Goal: Transaction & Acquisition: Book appointment/travel/reservation

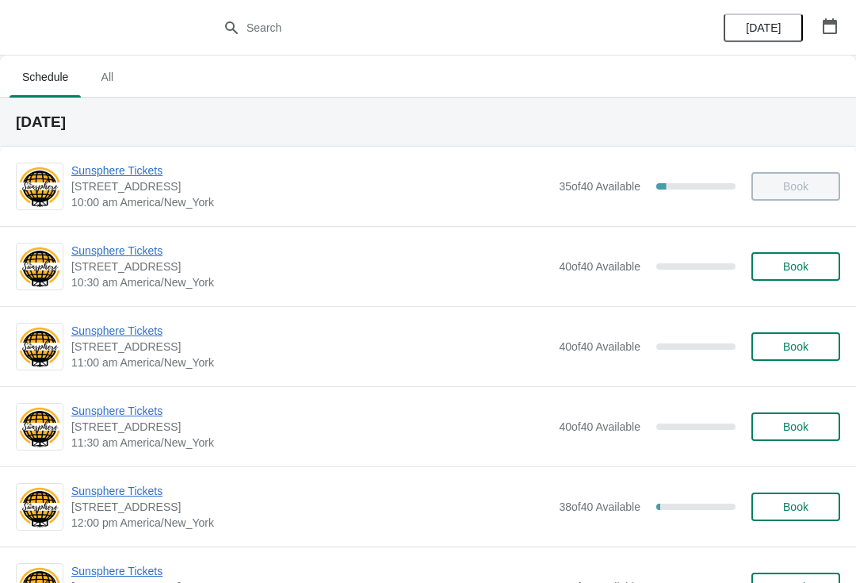
click at [776, 279] on button "Book" at bounding box center [796, 266] width 89 height 29
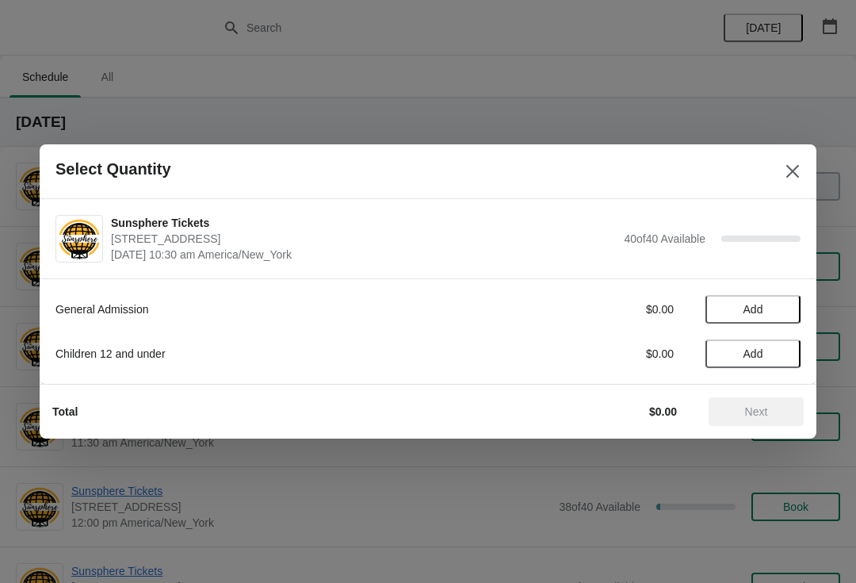
click at [778, 360] on button "Add" at bounding box center [753, 353] width 95 height 29
click at [783, 322] on button "Add" at bounding box center [753, 309] width 95 height 29
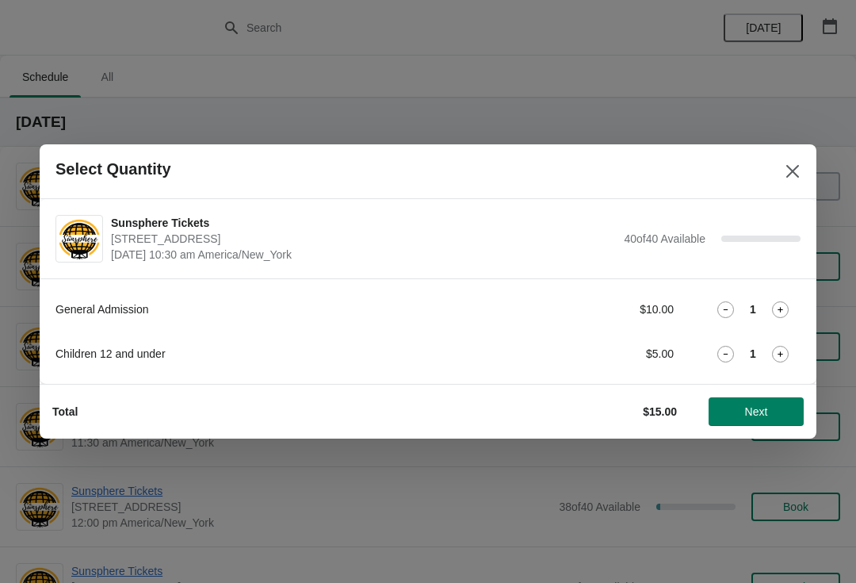
click at [779, 399] on button "Next" at bounding box center [756, 411] width 95 height 29
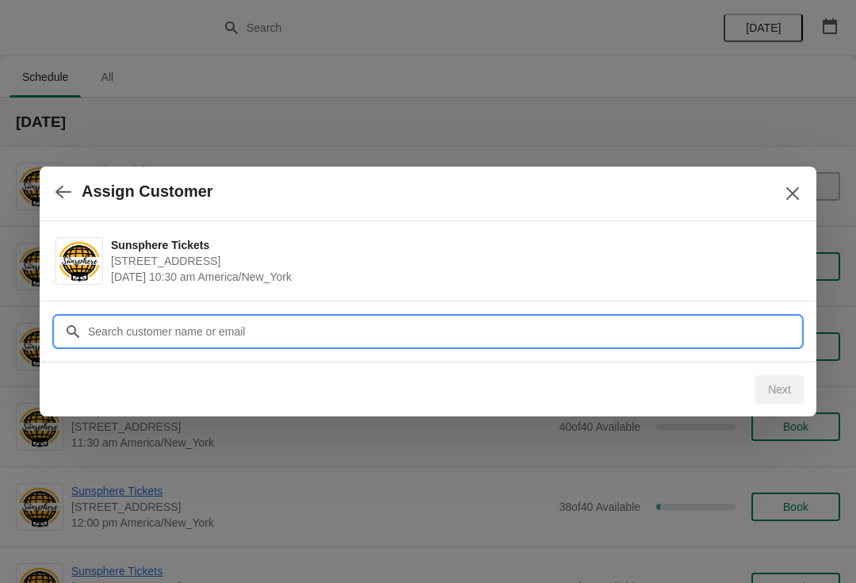
click at [533, 318] on input "Customer" at bounding box center [444, 331] width 714 height 29
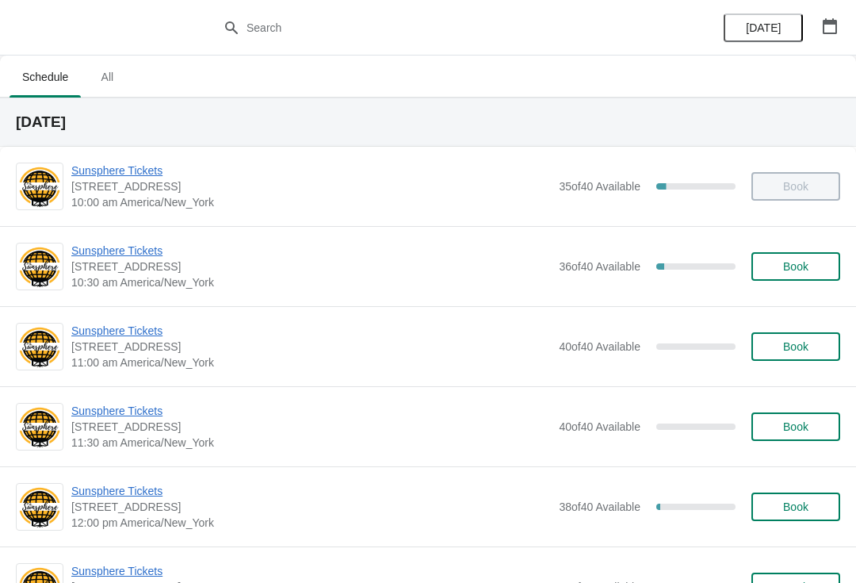
click at [783, 256] on button "Book" at bounding box center [796, 266] width 89 height 29
click at [790, 271] on span "Book" at bounding box center [795, 266] width 25 height 13
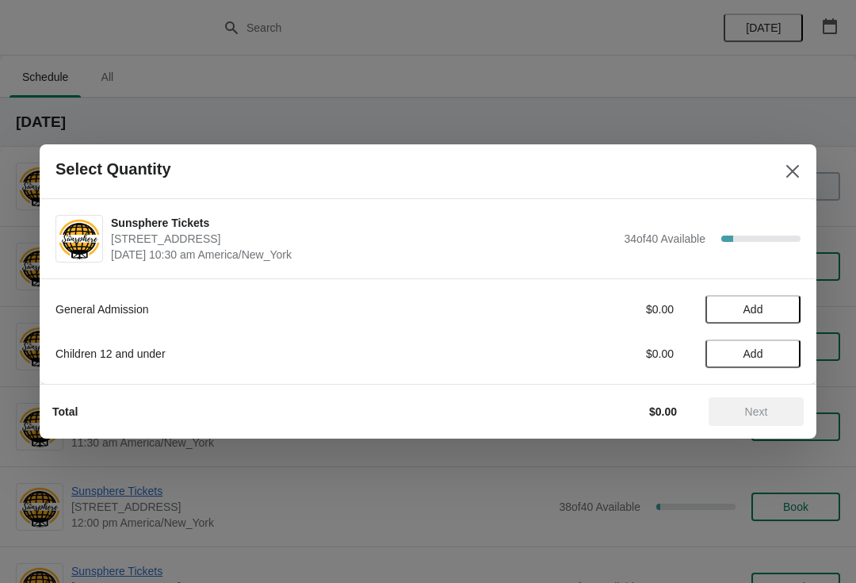
click at [775, 322] on button "Add" at bounding box center [753, 309] width 95 height 29
click at [813, 330] on div "General Admission $10.00 1 Children 12 and under $0.00 Add" at bounding box center [428, 330] width 777 height 105
click at [790, 330] on div "General Admission $10.00 1 Children 12 and under $0.00 Add" at bounding box center [427, 323] width 745 height 89
click at [780, 314] on icon at bounding box center [780, 309] width 17 height 17
click at [764, 413] on span "Next" at bounding box center [756, 411] width 23 height 13
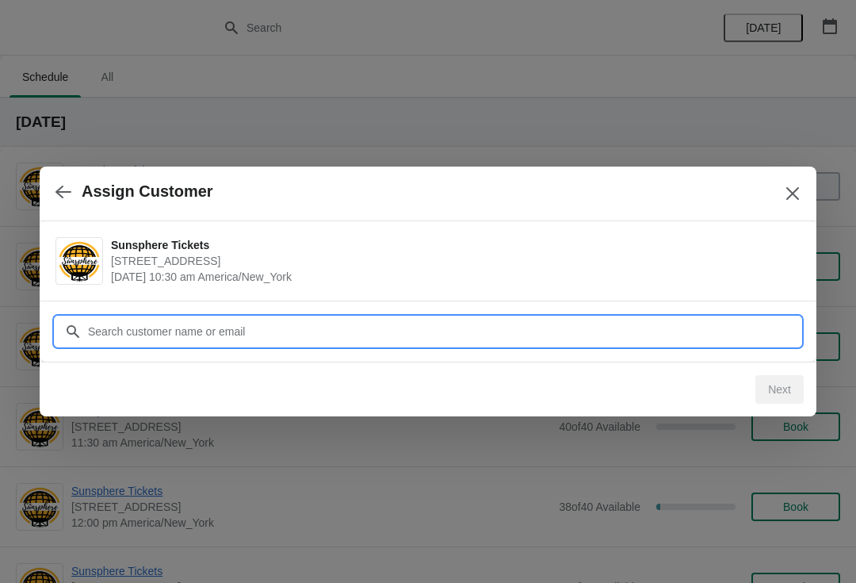
click at [672, 332] on input "Customer" at bounding box center [444, 331] width 714 height 29
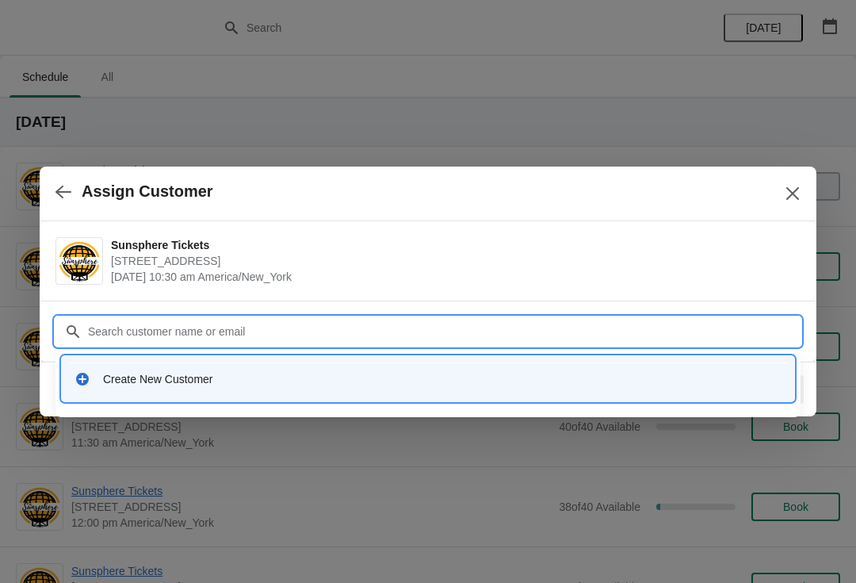
click at [251, 385] on div "Create New Customer" at bounding box center [442, 379] width 679 height 16
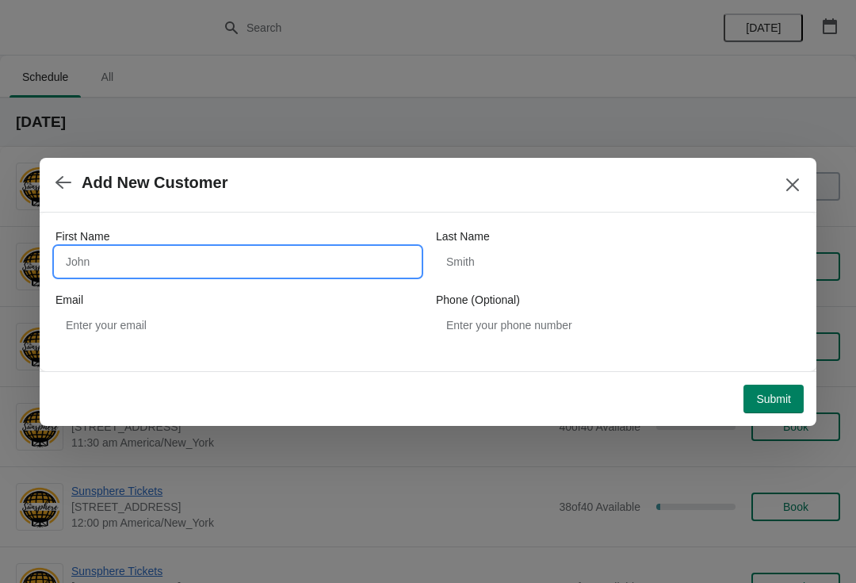
click at [193, 274] on input "First Name" at bounding box center [237, 261] width 365 height 29
type input "W"
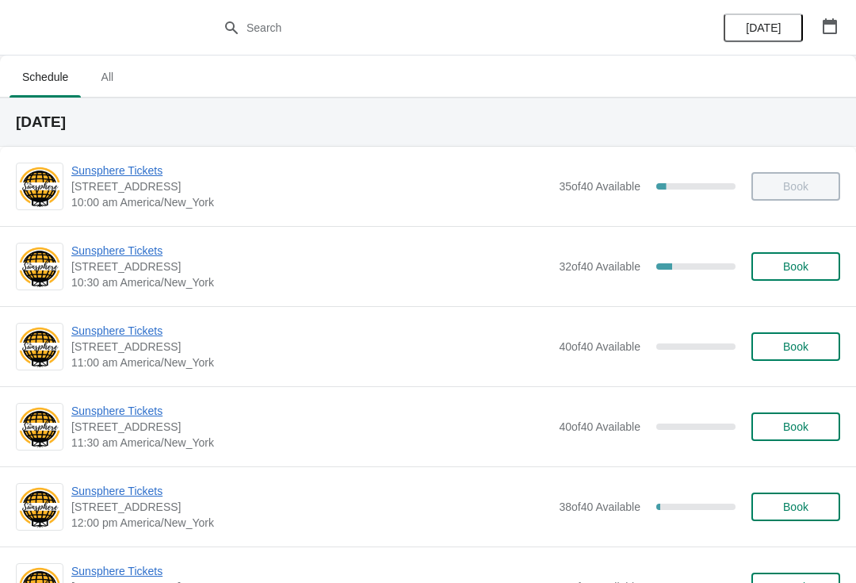
click at [802, 265] on span "Book" at bounding box center [795, 266] width 25 height 13
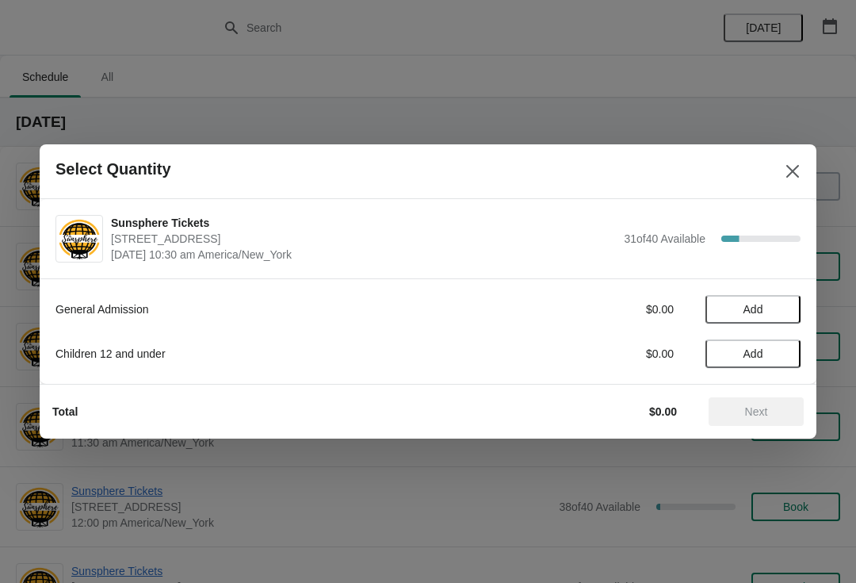
click at [775, 316] on button "Add" at bounding box center [753, 309] width 95 height 29
click at [772, 316] on icon at bounding box center [780, 309] width 17 height 17
click at [755, 420] on button "Next" at bounding box center [756, 411] width 95 height 29
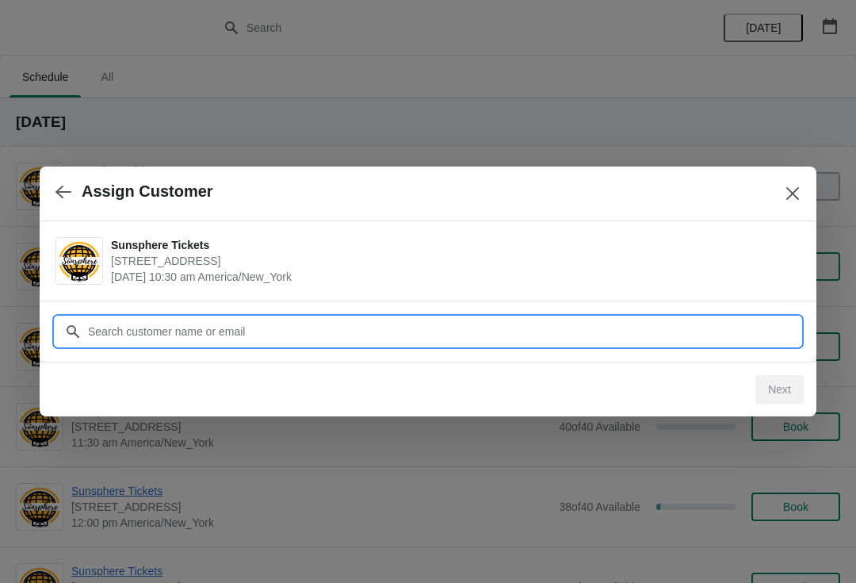
click at [688, 328] on input "Customer" at bounding box center [444, 331] width 714 height 29
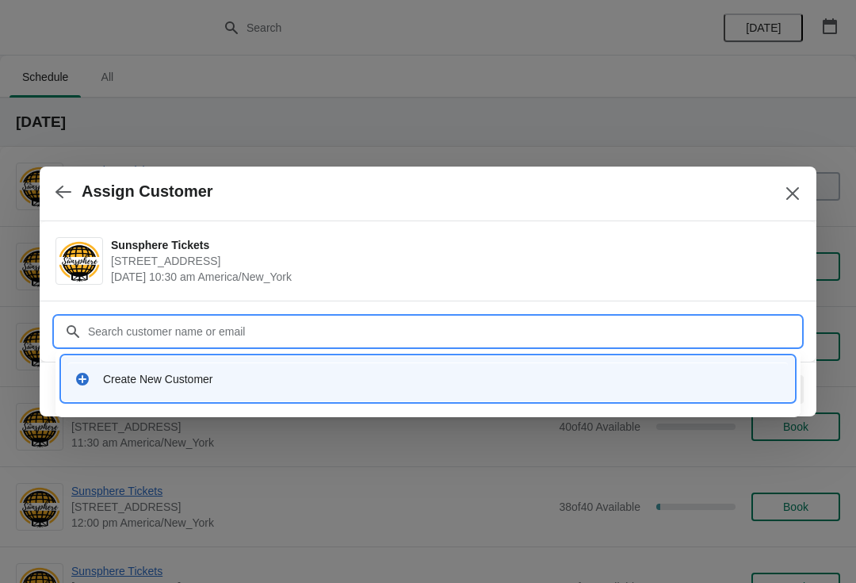
click at [221, 384] on div "Create New Customer" at bounding box center [442, 379] width 679 height 16
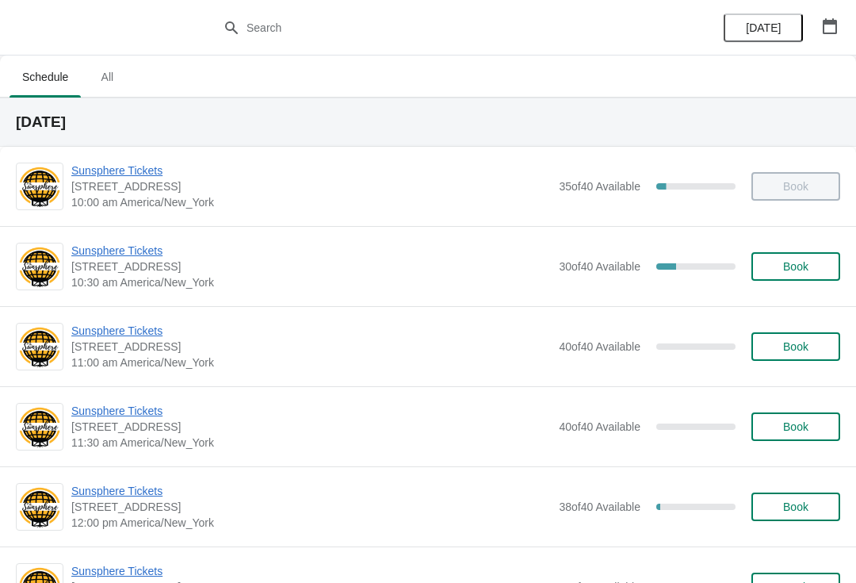
click at [785, 261] on span "Book" at bounding box center [795, 266] width 25 height 13
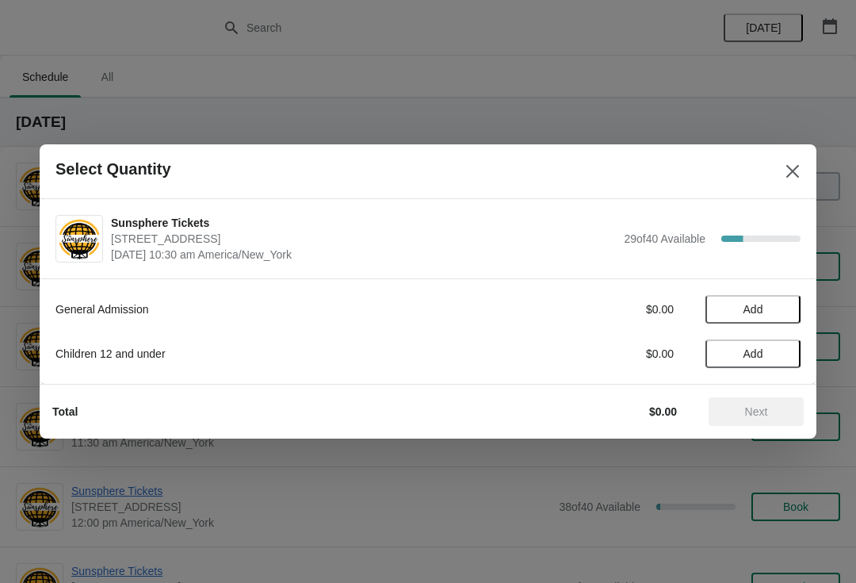
click at [775, 314] on span "Add" at bounding box center [753, 309] width 67 height 13
click at [781, 309] on icon at bounding box center [781, 310] width 6 height 6
click at [787, 299] on div "General Admission $20.00 2" at bounding box center [427, 309] width 745 height 29
click at [786, 304] on icon at bounding box center [780, 309] width 17 height 17
click at [784, 312] on icon at bounding box center [780, 309] width 17 height 17
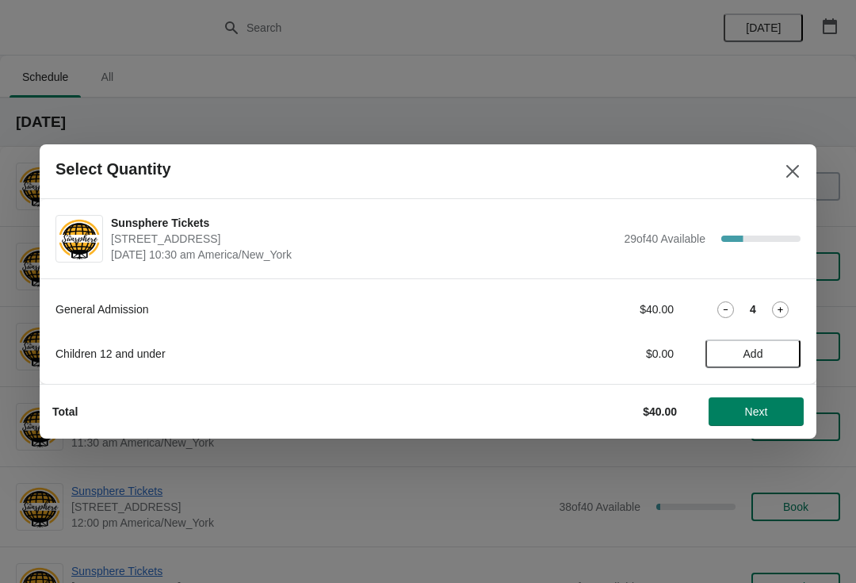
click at [783, 312] on icon at bounding box center [780, 309] width 17 height 17
click at [733, 312] on icon at bounding box center [726, 309] width 17 height 17
click at [775, 355] on span "Add" at bounding box center [753, 353] width 67 height 13
click at [781, 348] on icon at bounding box center [780, 354] width 17 height 17
click at [783, 353] on icon at bounding box center [780, 354] width 17 height 17
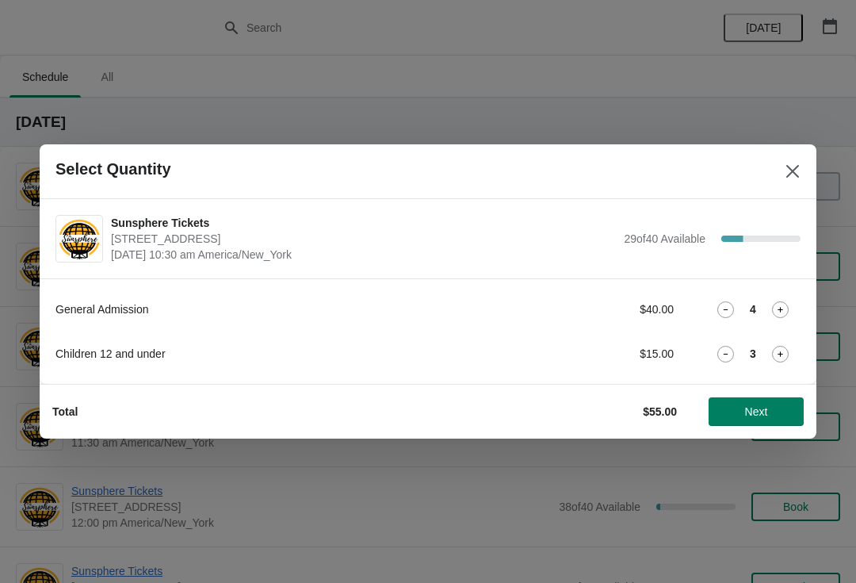
click at [762, 407] on span "Next" at bounding box center [756, 411] width 23 height 13
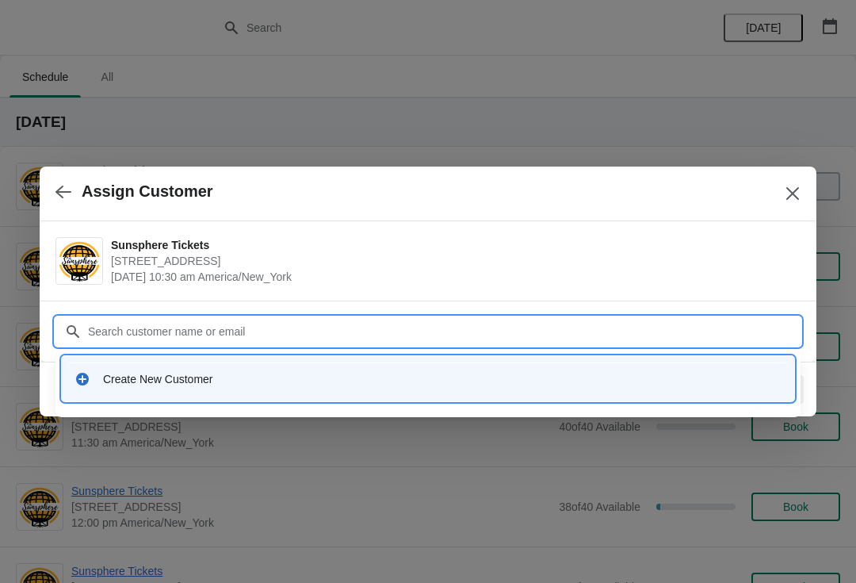
click at [302, 390] on div "Create New Customer" at bounding box center [428, 378] width 720 height 33
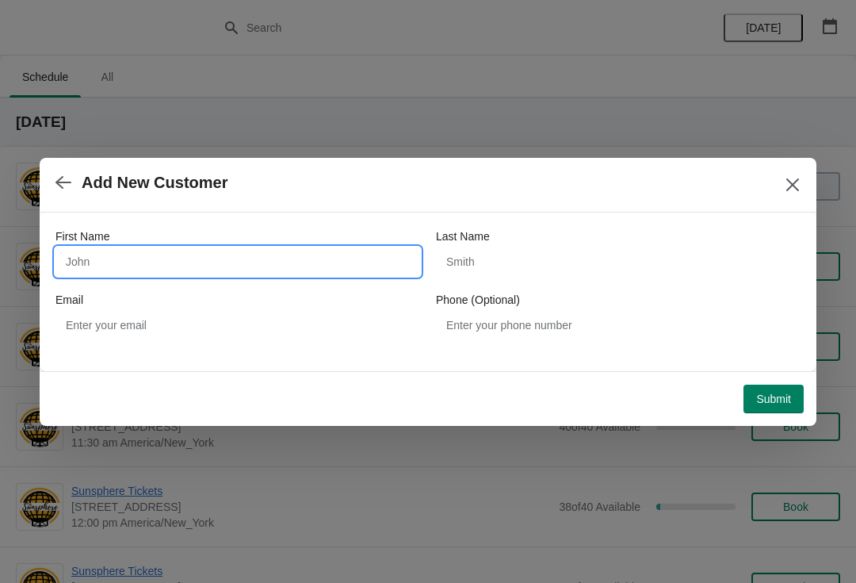
click at [171, 249] on input "First Name" at bounding box center [237, 261] width 365 height 29
type input "W"
click at [767, 378] on div "Submit" at bounding box center [425, 395] width 758 height 35
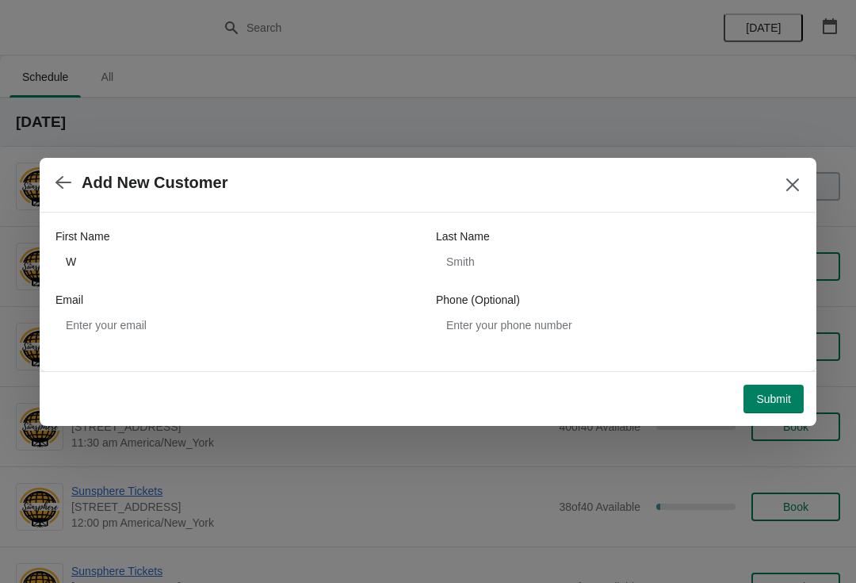
click at [766, 395] on span "Submit" at bounding box center [773, 398] width 35 height 13
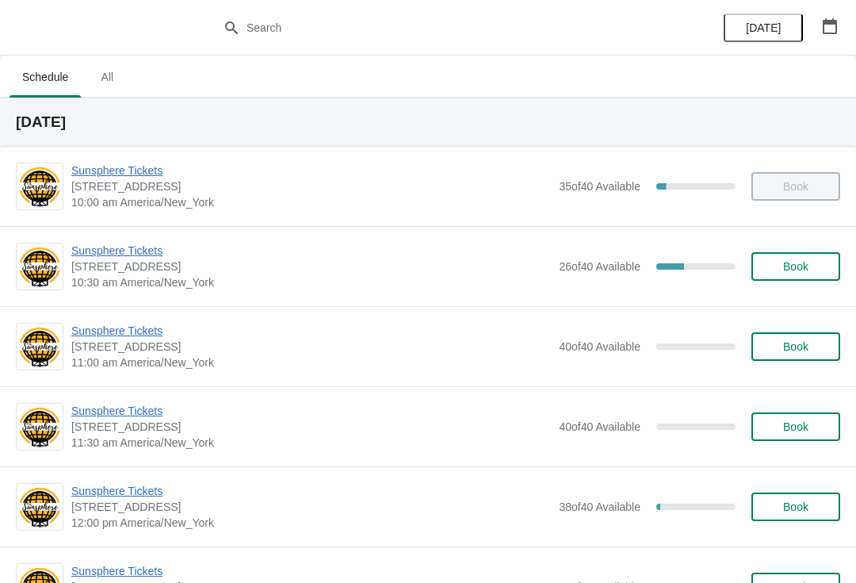
click at [830, 254] on button "Book" at bounding box center [796, 266] width 89 height 29
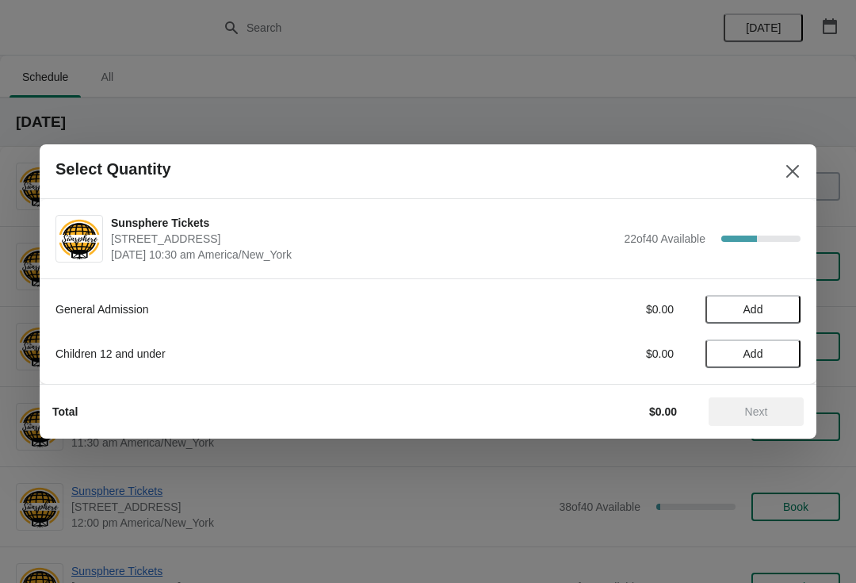
click at [781, 299] on button "Add" at bounding box center [753, 309] width 95 height 29
click at [788, 312] on icon at bounding box center [780, 309] width 17 height 17
click at [757, 415] on span "Next" at bounding box center [756, 411] width 23 height 13
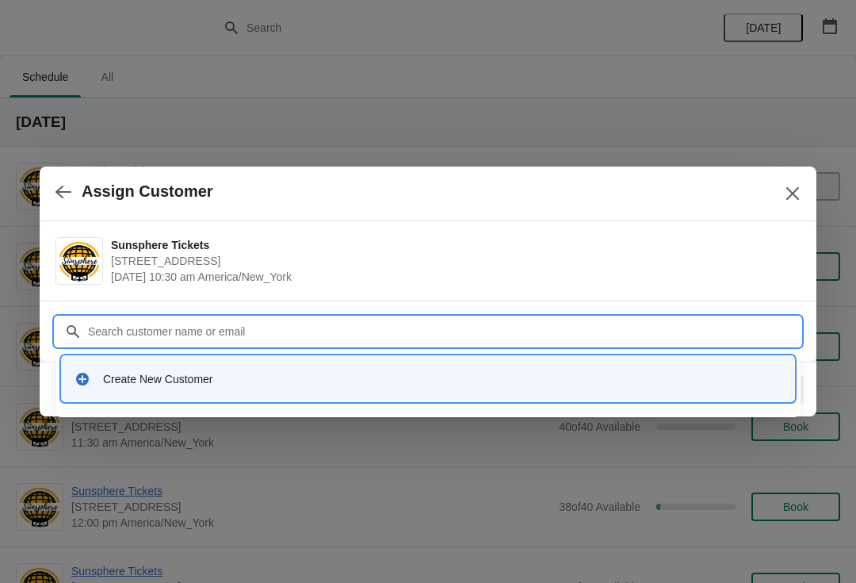
click at [402, 379] on div "Create New Customer" at bounding box center [442, 379] width 679 height 16
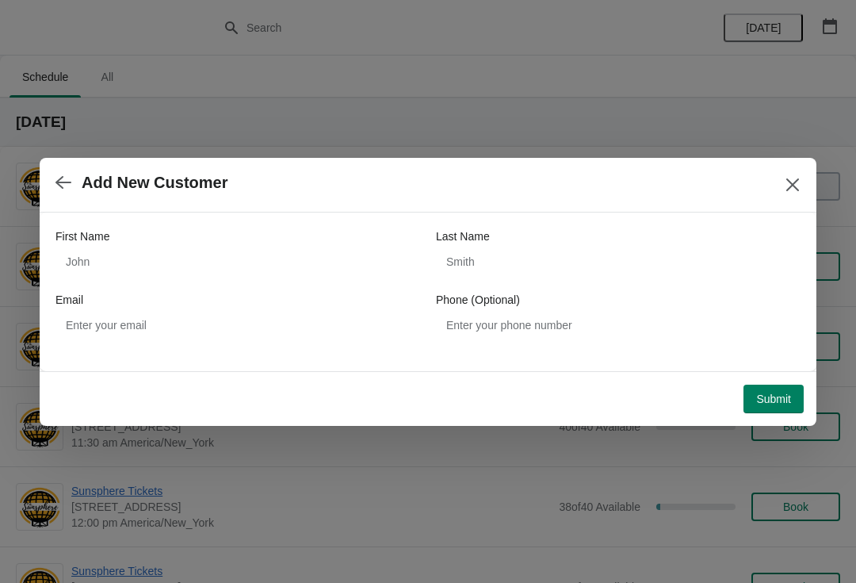
click at [224, 243] on div "First Name" at bounding box center [237, 236] width 365 height 16
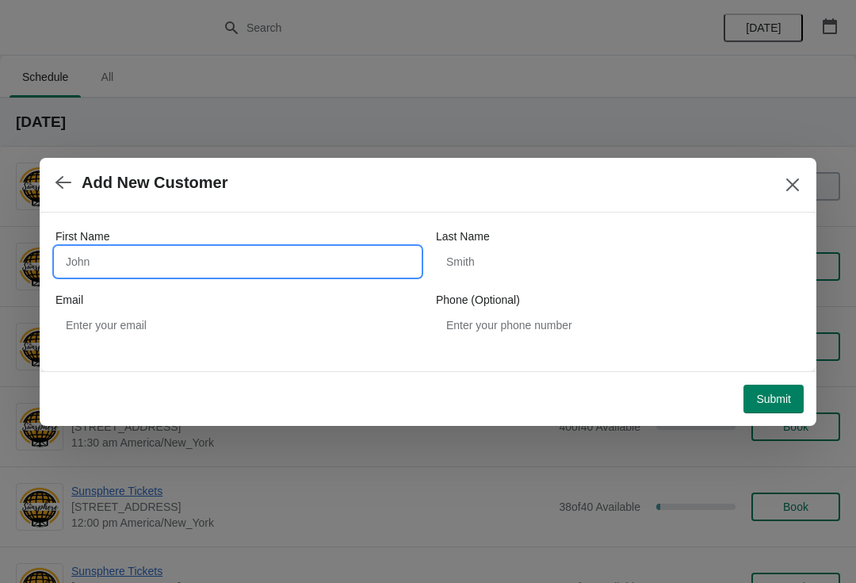
click at [207, 264] on input "First Name" at bounding box center [237, 261] width 365 height 29
type input "W"
click at [756, 385] on button "Submit" at bounding box center [774, 399] width 60 height 29
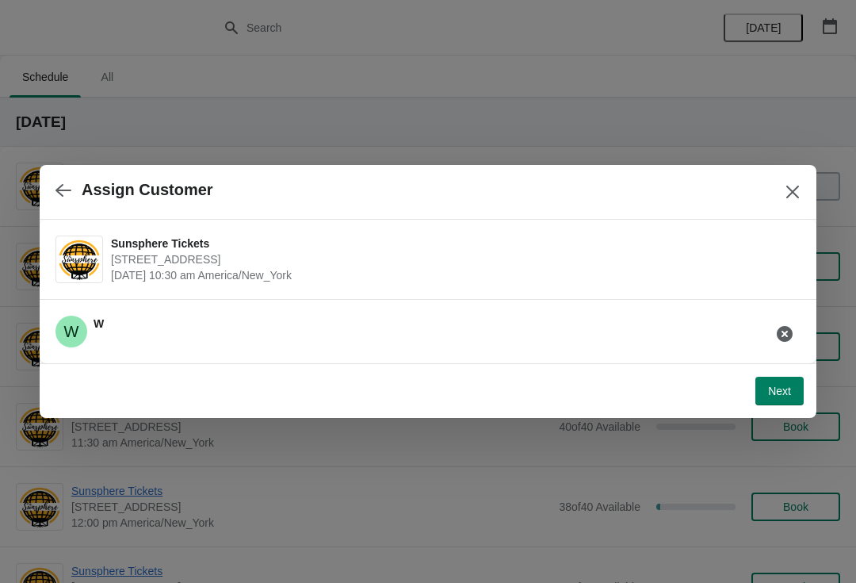
click at [794, 377] on button "Next" at bounding box center [780, 391] width 48 height 29
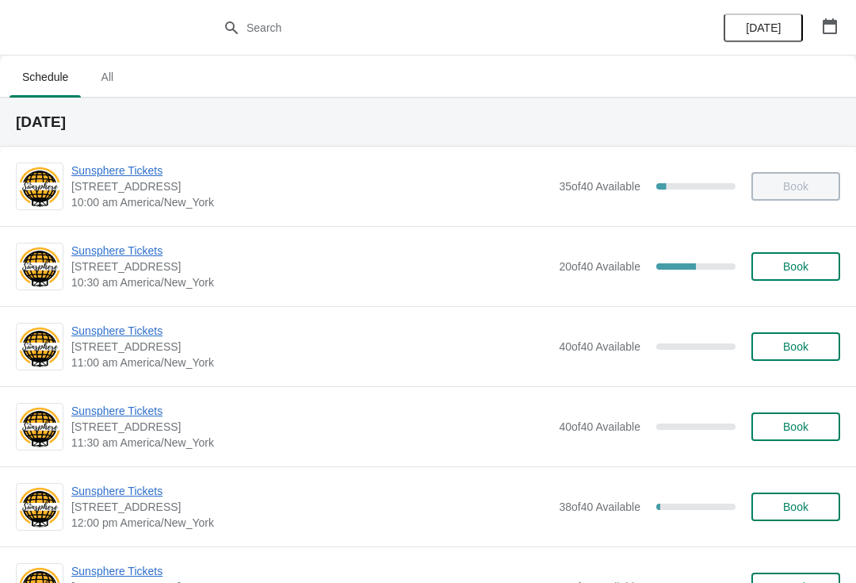
click at [791, 265] on span "Book" at bounding box center [795, 266] width 25 height 13
click at [806, 342] on span "Book" at bounding box center [795, 346] width 25 height 13
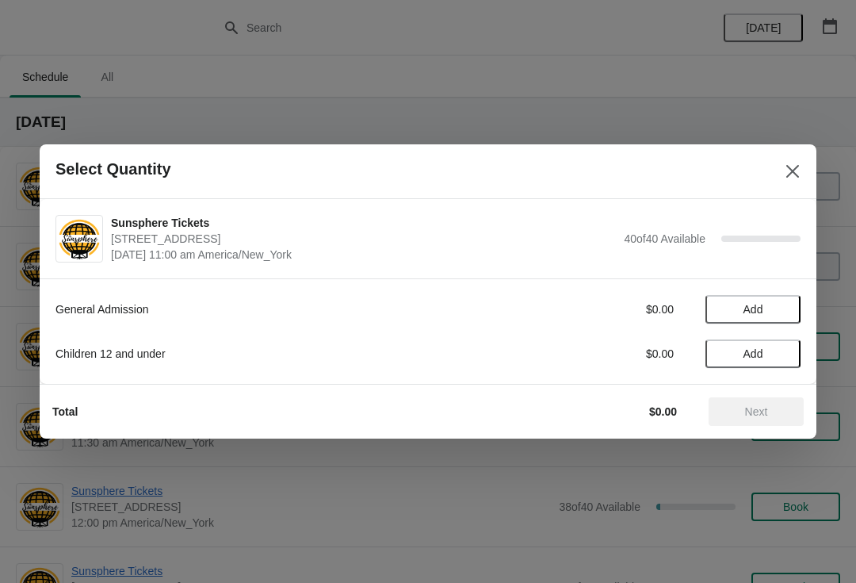
click at [779, 312] on span "Add" at bounding box center [753, 309] width 67 height 13
click at [784, 316] on icon at bounding box center [780, 309] width 17 height 17
click at [776, 361] on button "Add" at bounding box center [753, 353] width 95 height 29
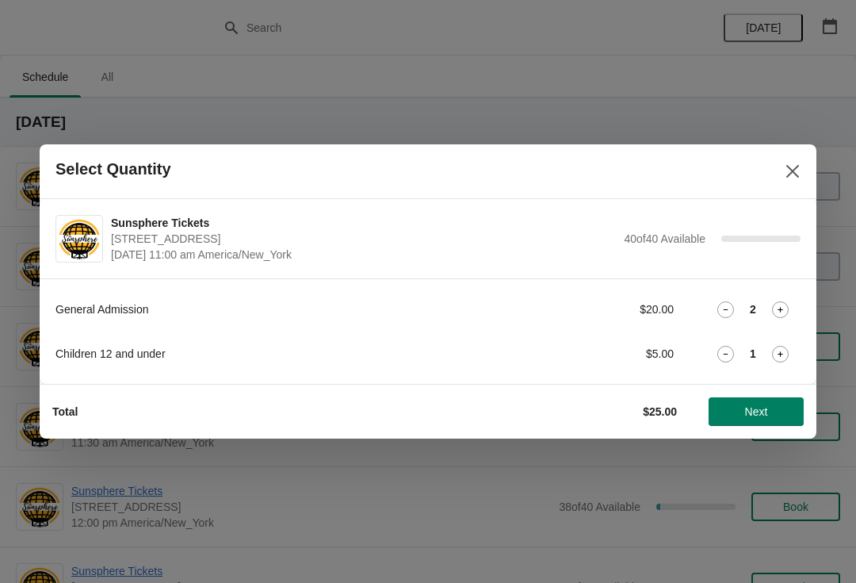
click at [761, 401] on button "Next" at bounding box center [756, 411] width 95 height 29
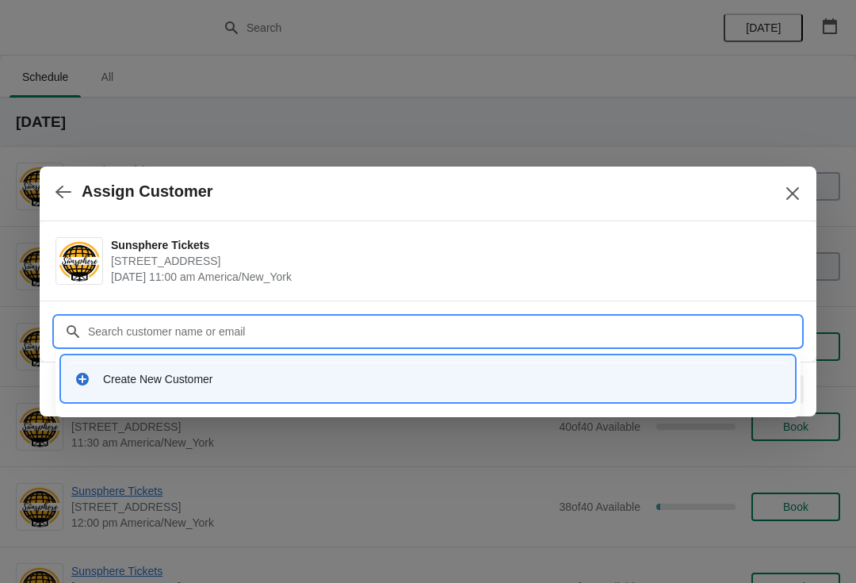
click at [239, 344] on input "Customer" at bounding box center [444, 331] width 714 height 29
click at [282, 385] on div "Create New Customer" at bounding box center [442, 379] width 679 height 16
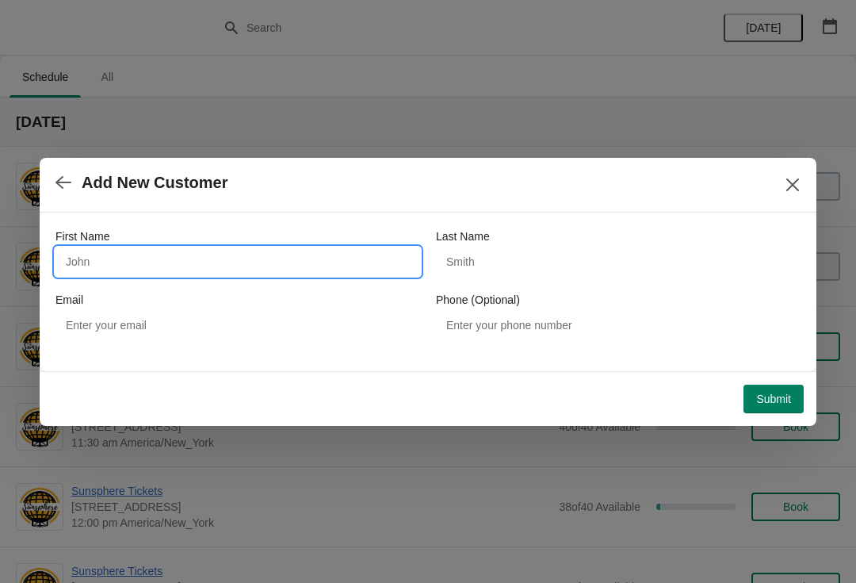
click at [186, 255] on input "First Name" at bounding box center [237, 261] width 365 height 29
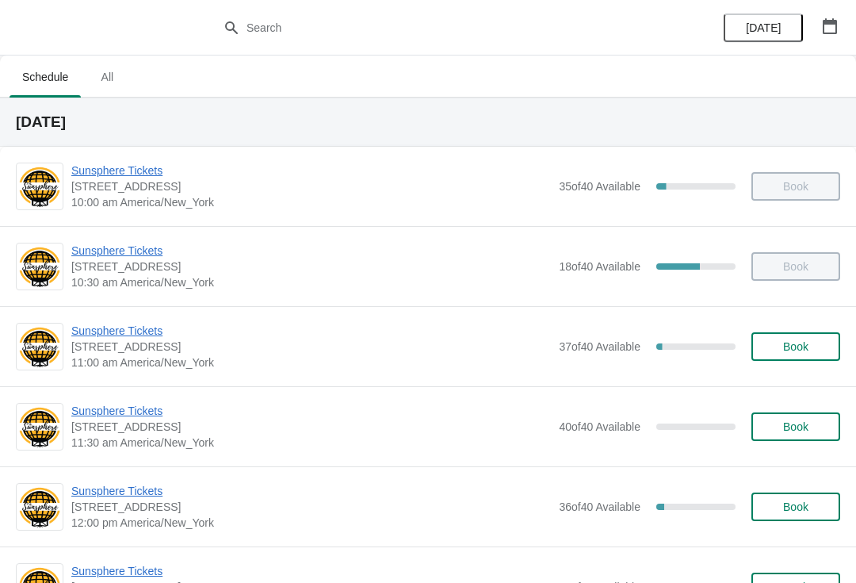
click at [809, 346] on span "Book" at bounding box center [795, 346] width 25 height 13
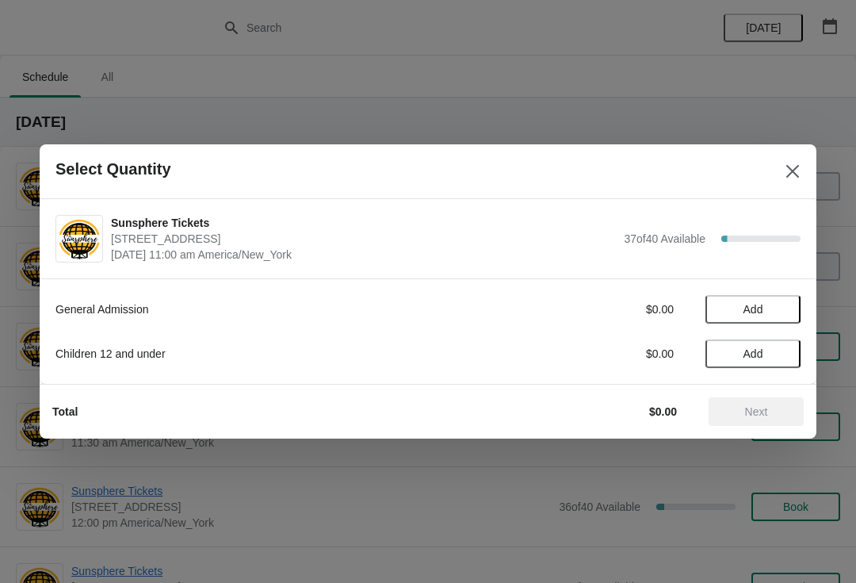
click at [783, 315] on span "Add" at bounding box center [753, 309] width 67 height 13
click at [771, 398] on button "Next" at bounding box center [756, 411] width 95 height 29
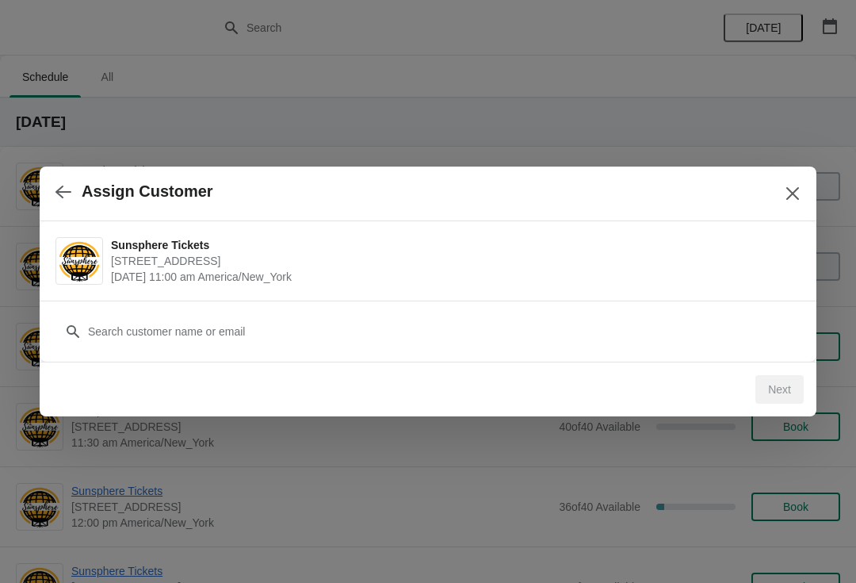
click at [659, 311] on div "Customer" at bounding box center [427, 323] width 745 height 44
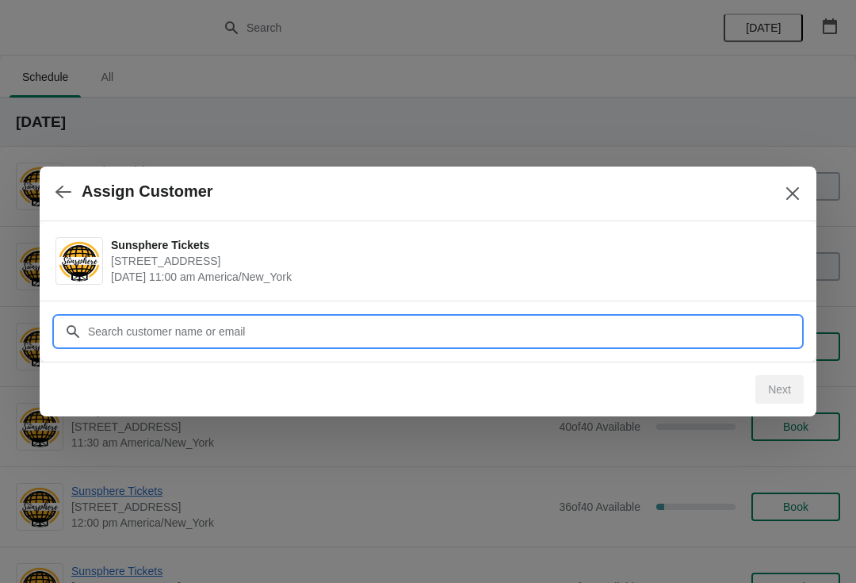
click at [257, 334] on input "Customer" at bounding box center [444, 331] width 714 height 29
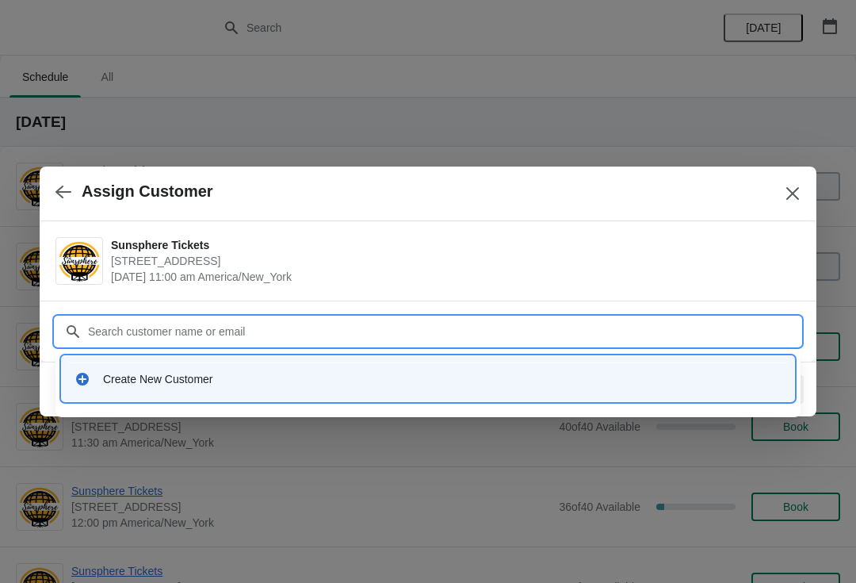
click at [255, 363] on div "Create New Customer" at bounding box center [428, 378] width 720 height 33
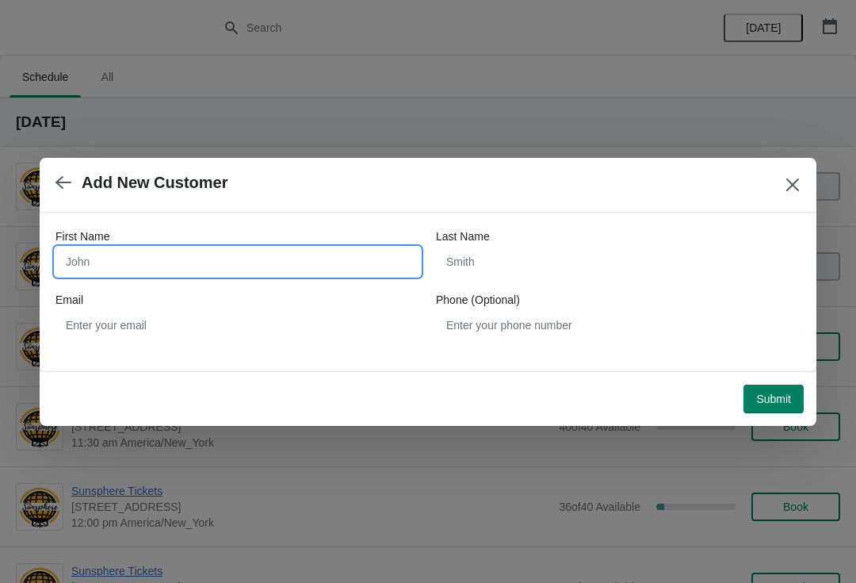
click at [186, 258] on input "First Name" at bounding box center [237, 261] width 365 height 29
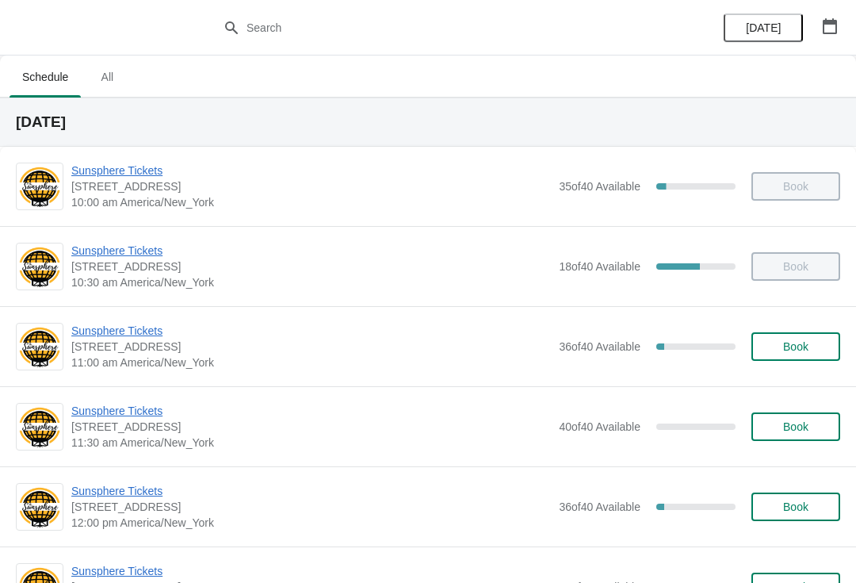
click at [794, 359] on button "Book" at bounding box center [796, 346] width 89 height 29
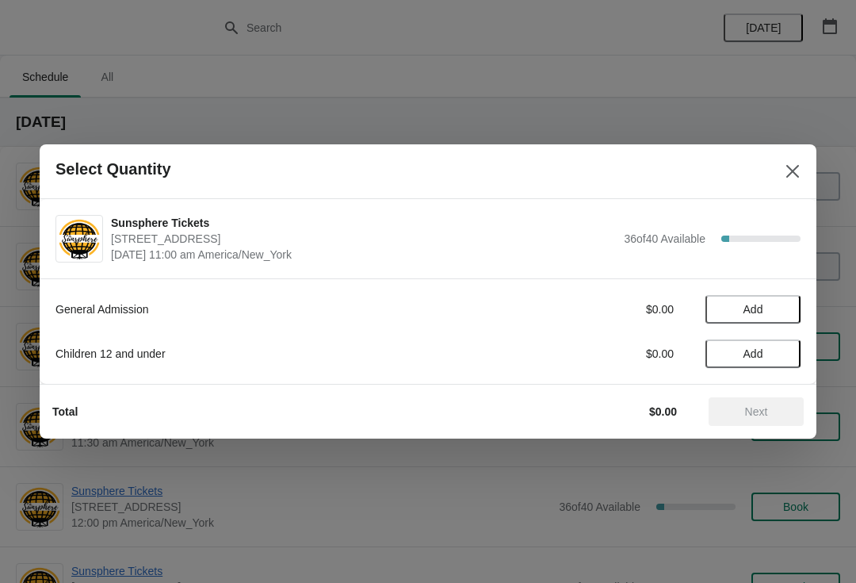
click at [764, 315] on span "Add" at bounding box center [753, 309] width 67 height 13
click at [752, 400] on button "Next" at bounding box center [756, 411] width 95 height 29
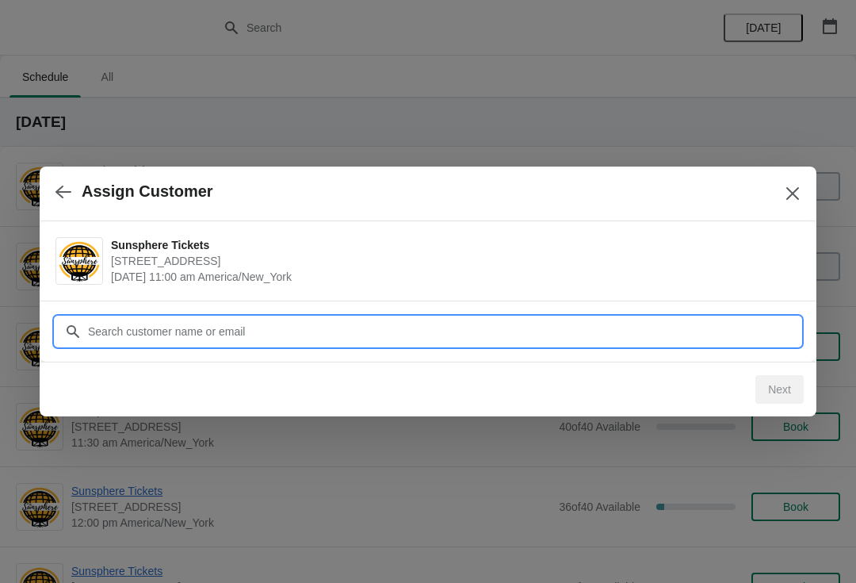
click at [735, 324] on input "Customer" at bounding box center [444, 331] width 714 height 29
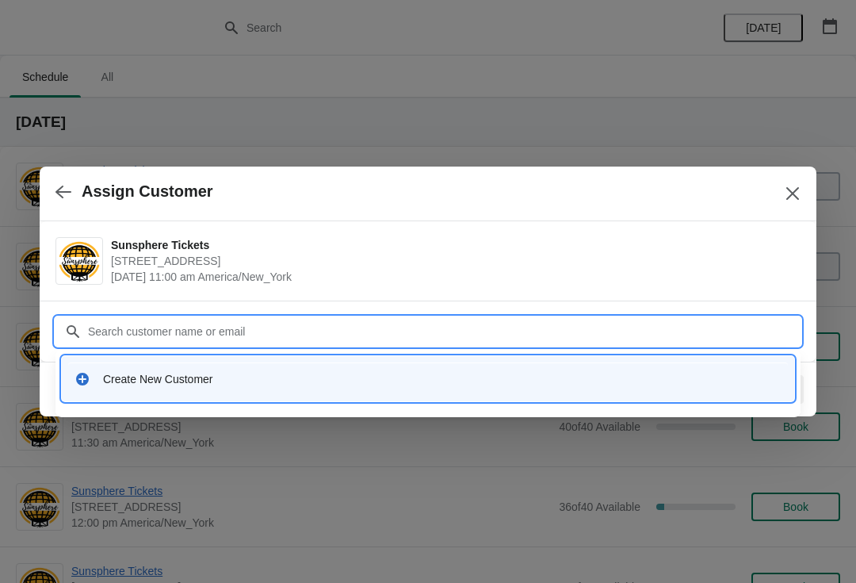
click at [346, 361] on div "Create New Customer" at bounding box center [428, 378] width 733 height 45
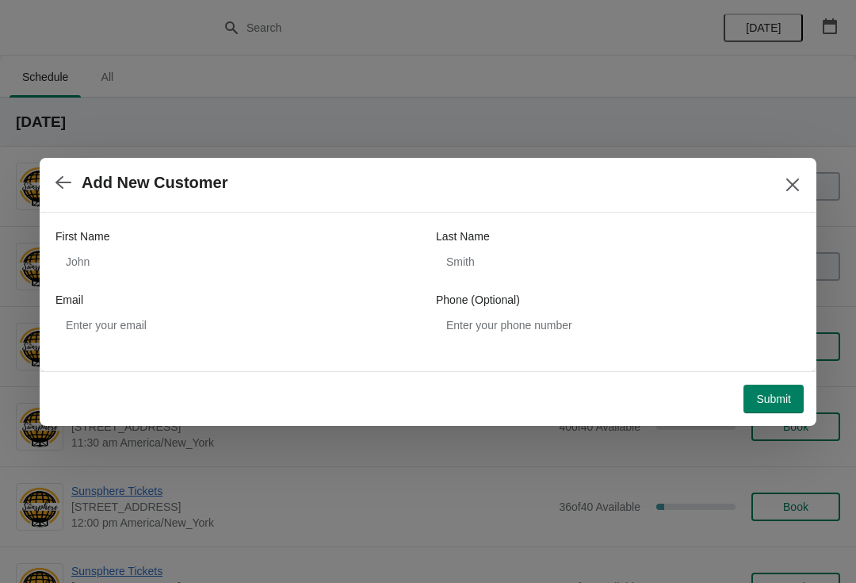
click at [299, 285] on div "First Name Last Name Email Phone (Optional)" at bounding box center [427, 283] width 745 height 111
click at [241, 242] on div "First Name" at bounding box center [237, 236] width 365 height 16
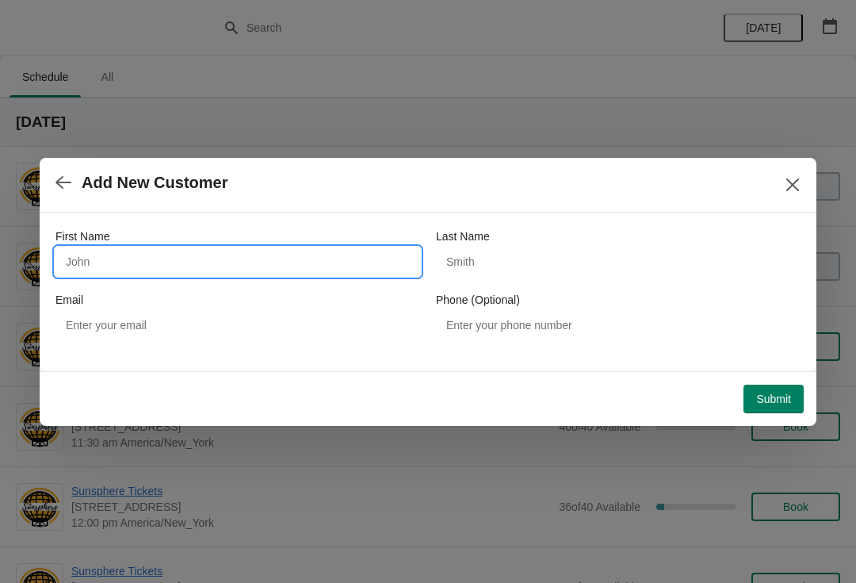
click at [151, 274] on input "First Name" at bounding box center [237, 261] width 365 height 29
type input "W"
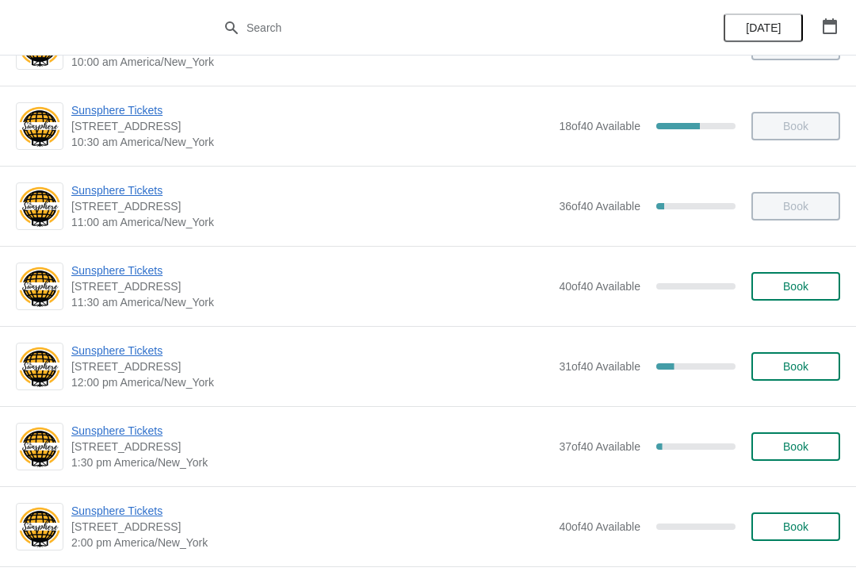
scroll to position [136, 0]
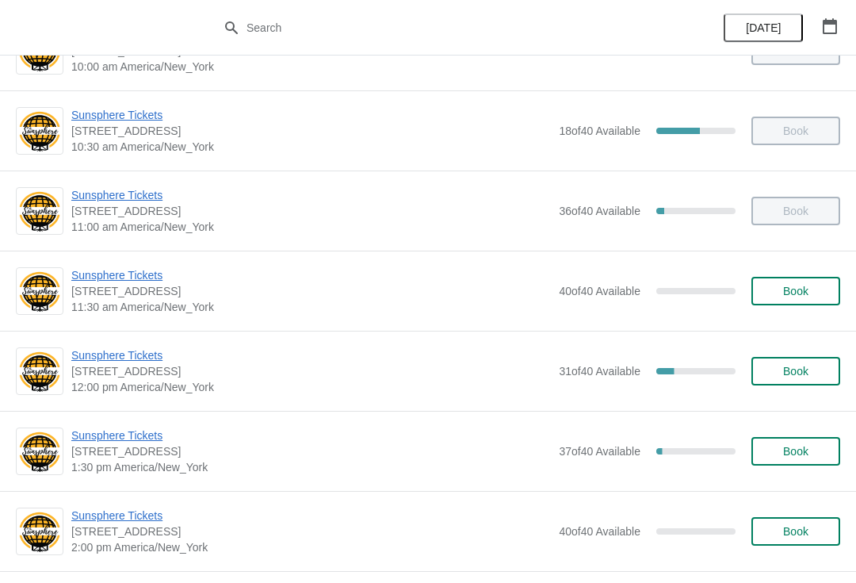
click at [129, 362] on span "Sunsphere Tickets" at bounding box center [311, 355] width 480 height 16
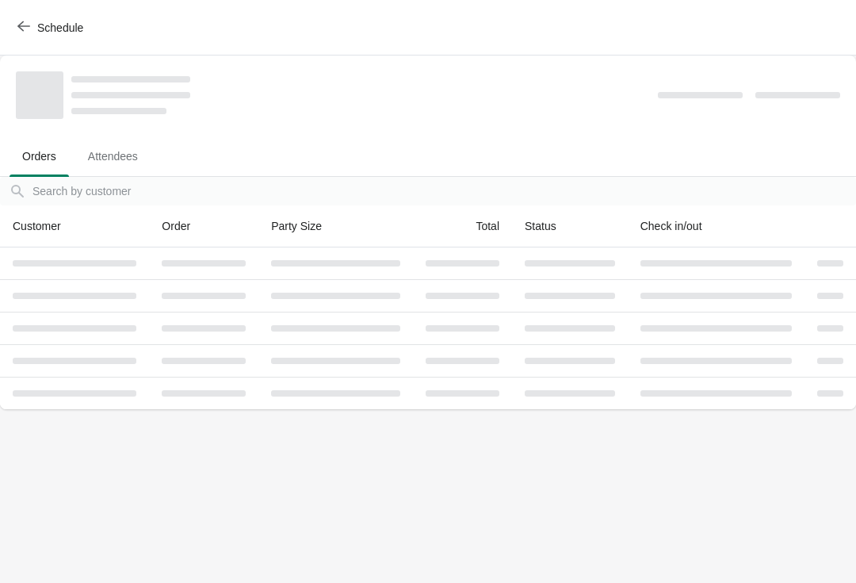
scroll to position [0, 0]
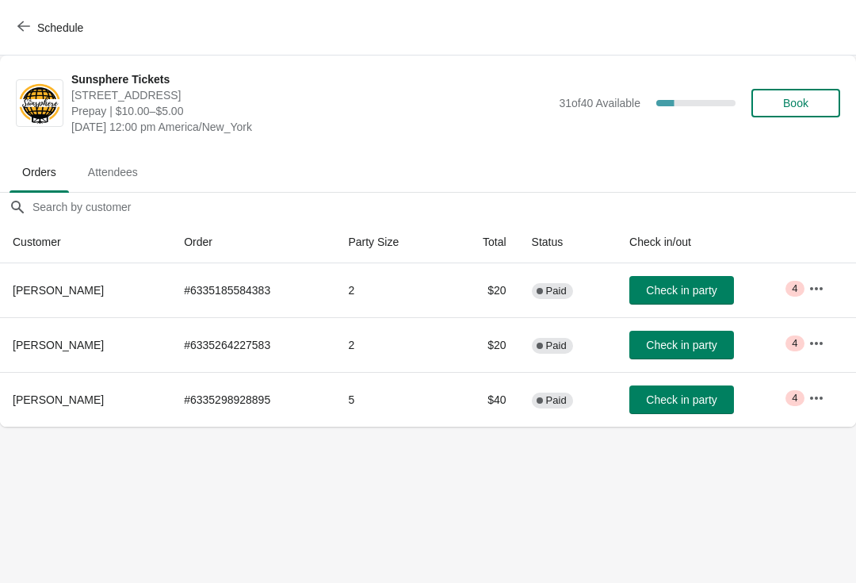
click at [668, 413] on button "Check in party" at bounding box center [682, 399] width 105 height 29
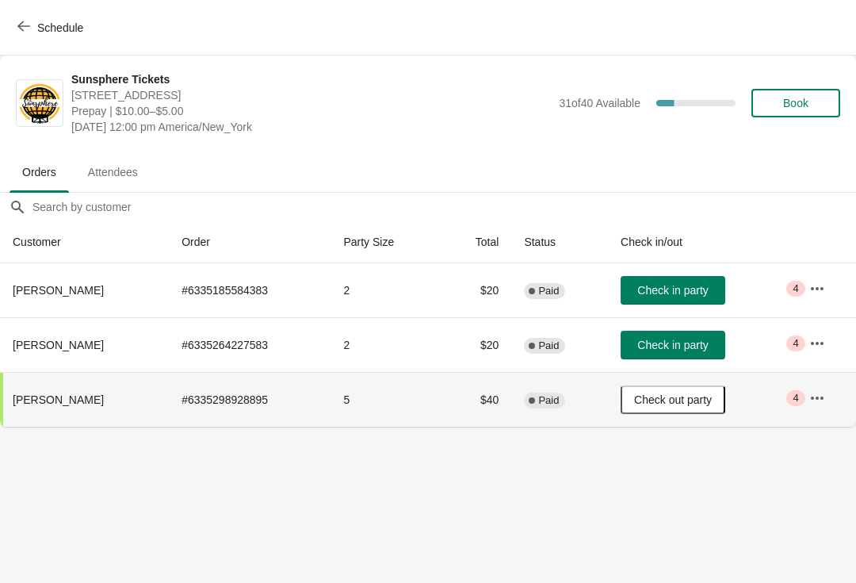
click at [685, 291] on span "Check in party" at bounding box center [672, 290] width 71 height 13
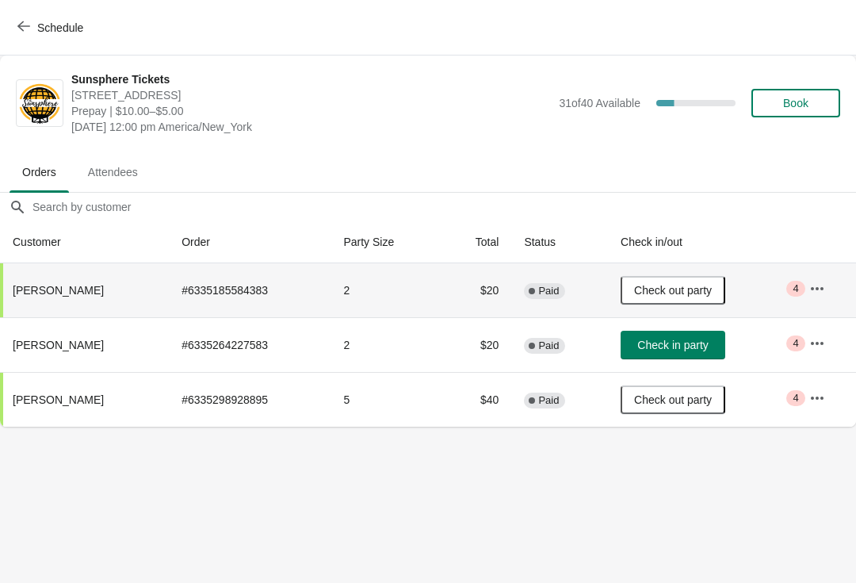
click at [653, 358] on button "Check in party" at bounding box center [673, 345] width 105 height 29
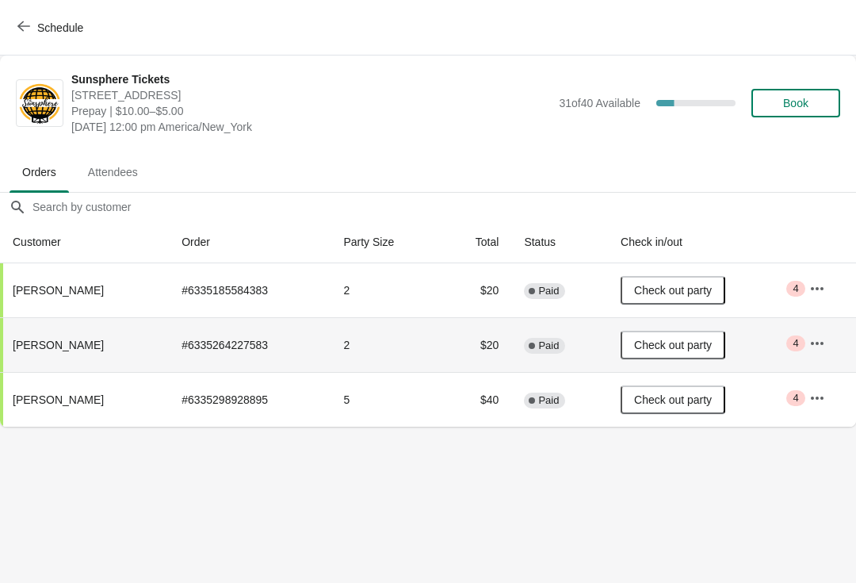
click at [802, 114] on button "Book" at bounding box center [796, 103] width 89 height 29
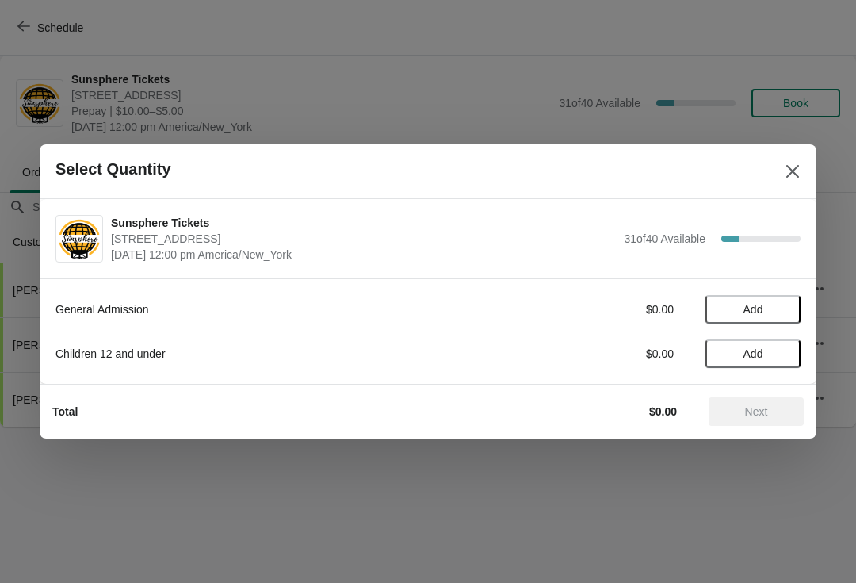
click at [779, 311] on span "Add" at bounding box center [753, 309] width 67 height 13
click at [767, 308] on div "1" at bounding box center [753, 309] width 95 height 17
click at [784, 316] on icon at bounding box center [780, 309] width 17 height 17
click at [768, 414] on span "Next" at bounding box center [756, 411] width 23 height 13
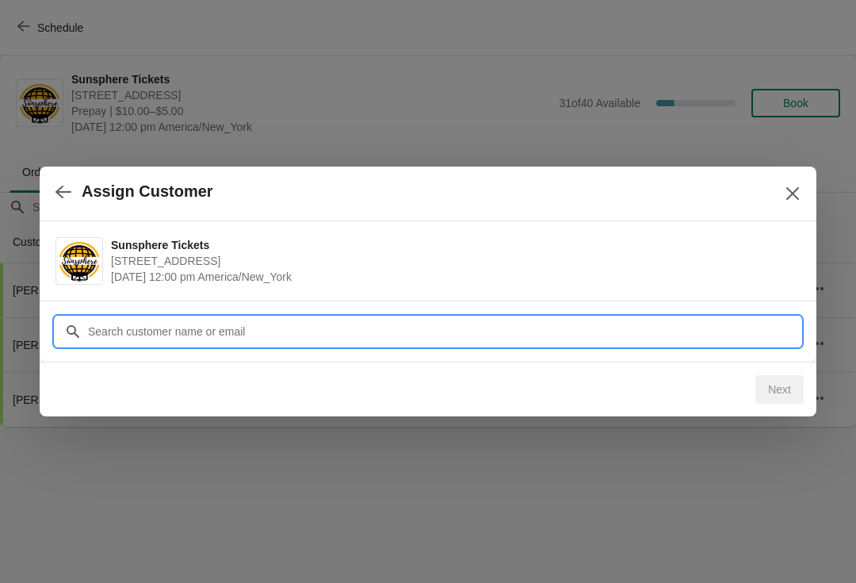
click at [283, 317] on input "Customer" at bounding box center [444, 331] width 714 height 29
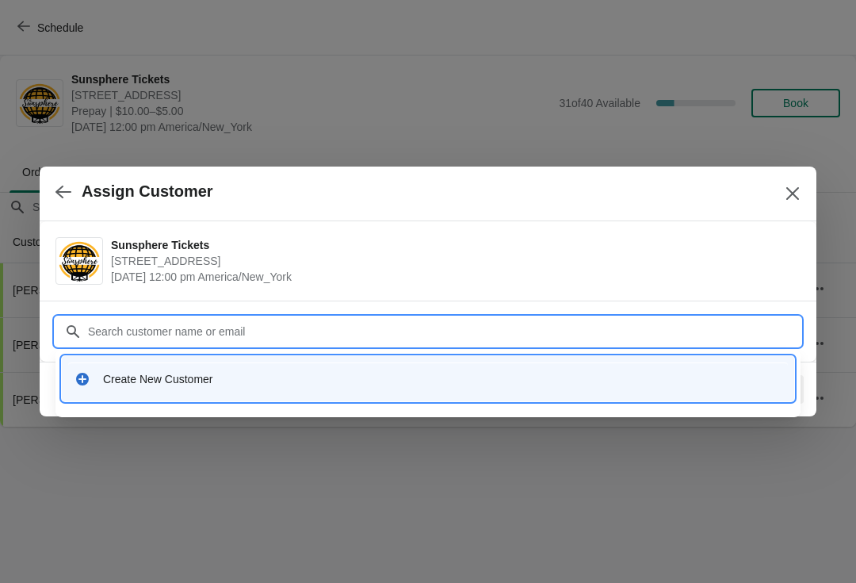
click at [270, 372] on div "Create New Customer" at bounding box center [442, 379] width 679 height 16
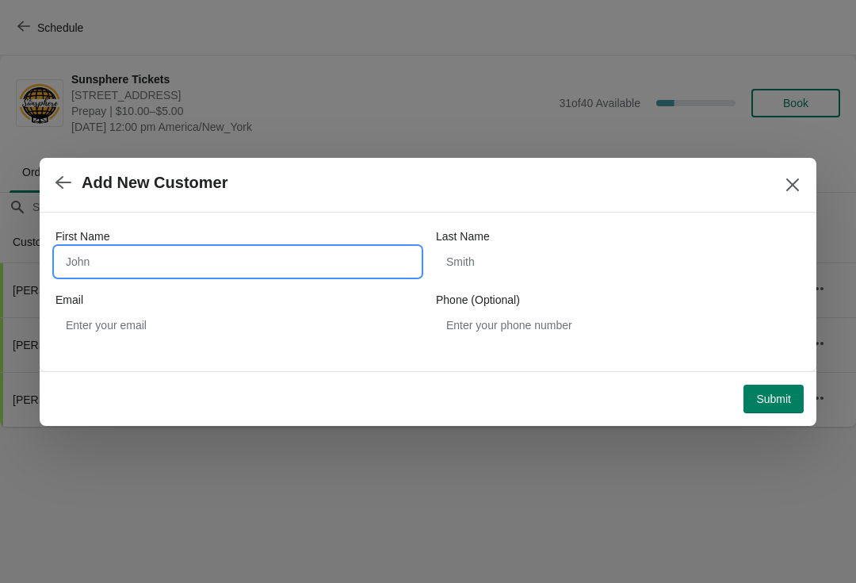
click at [178, 263] on input "First Name" at bounding box center [237, 261] width 365 height 29
type input "W"
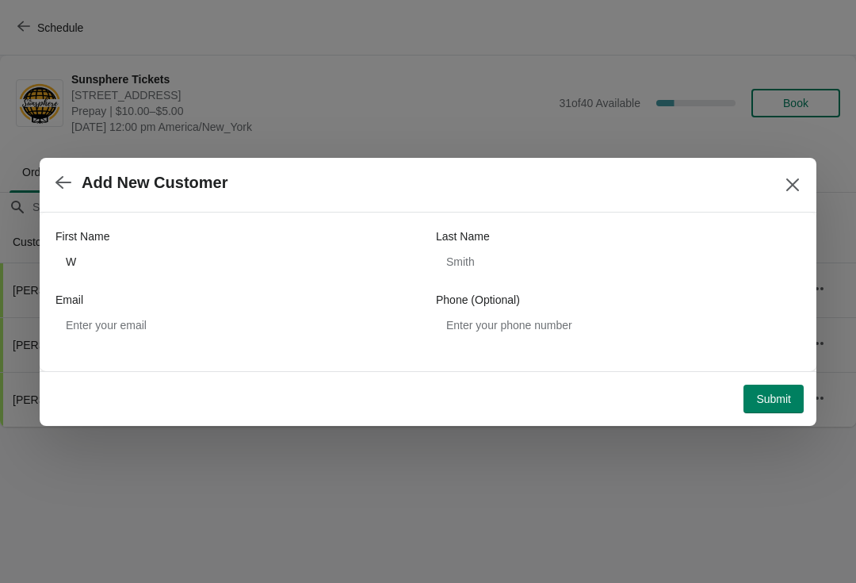
click at [784, 395] on span "Submit" at bounding box center [773, 398] width 35 height 13
